Goal: Information Seeking & Learning: Learn about a topic

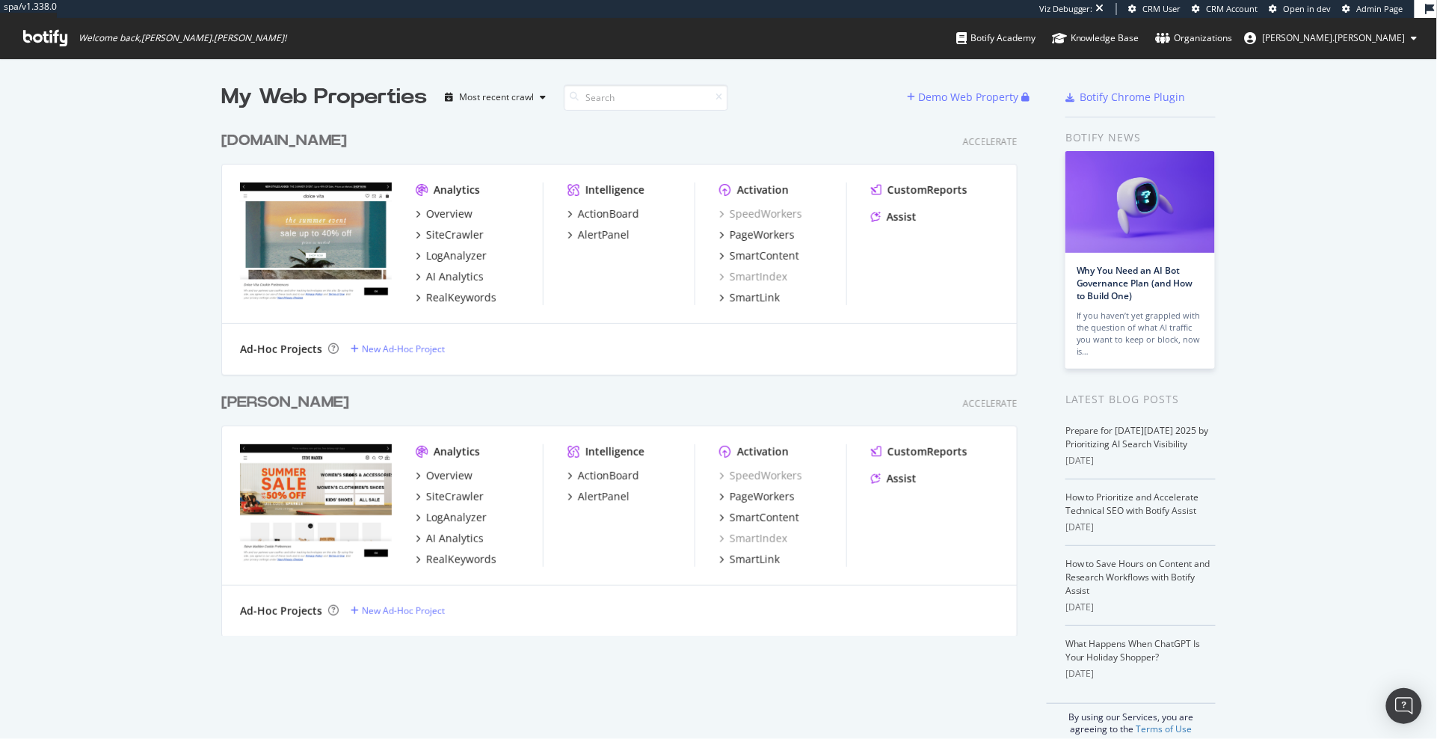
scroll to position [523, 808]
click at [470, 296] on div "RealKeywords" at bounding box center [461, 297] width 70 height 15
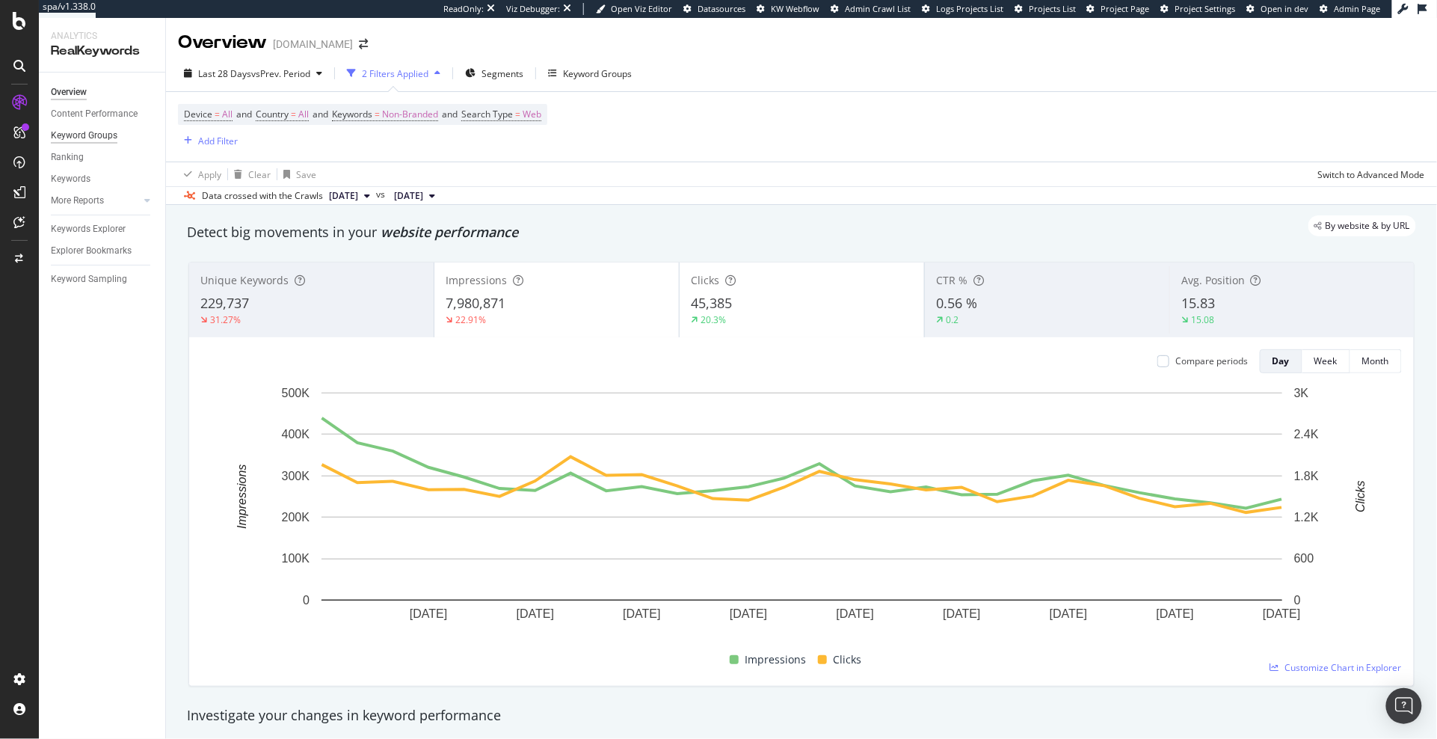
click at [86, 137] on div "Keyword Groups" at bounding box center [84, 136] width 67 height 16
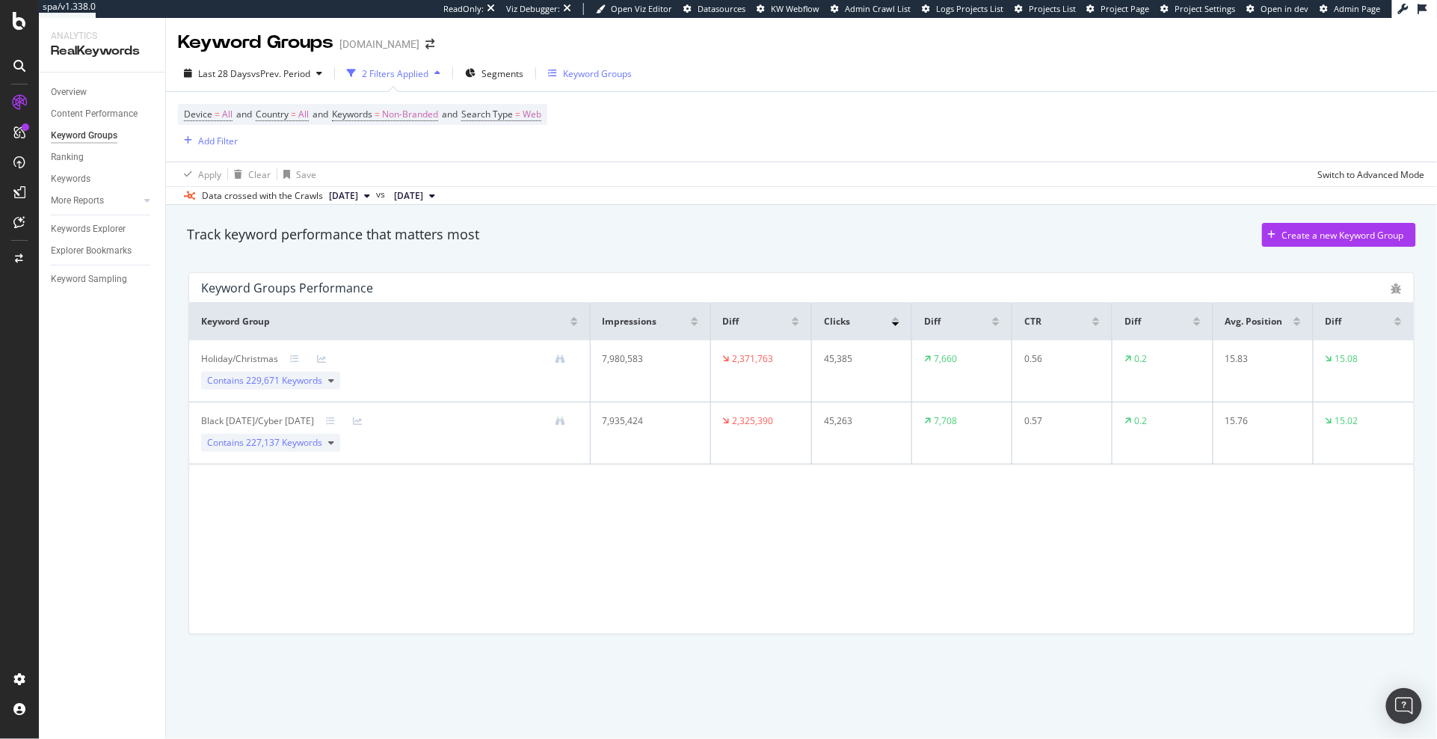
click at [591, 73] on div "Keyword Groups" at bounding box center [597, 73] width 69 height 13
